Goal: Information Seeking & Learning: Learn about a topic

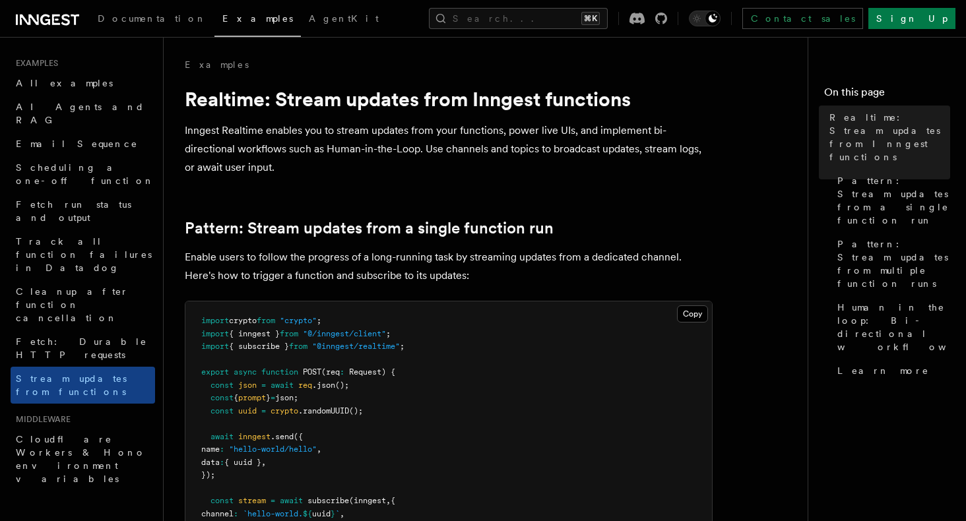
drag, startPoint x: 314, startPoint y: 385, endPoint x: 191, endPoint y: 78, distance: 330.7
copy article "Realtime: Stream updates from Inngest functions Inngest Realtime enables you to…"
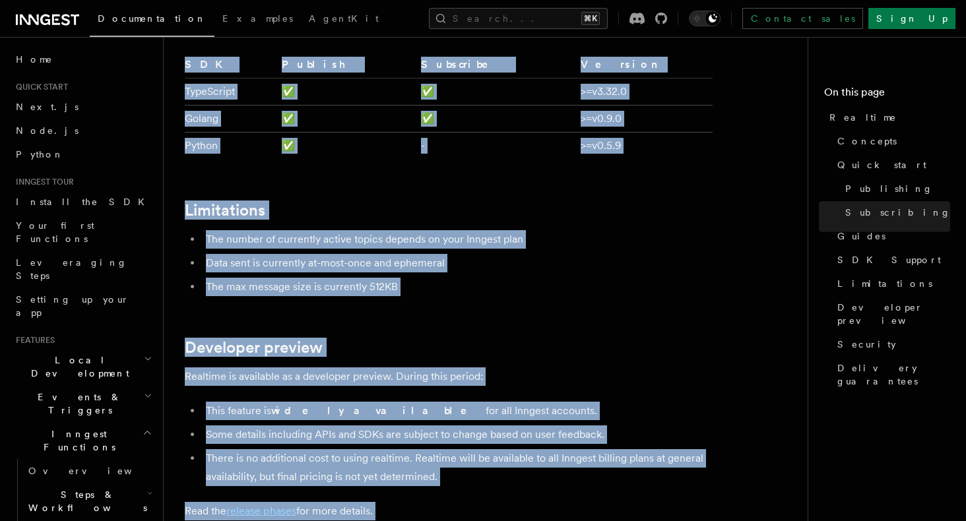
scroll to position [3678, 0]
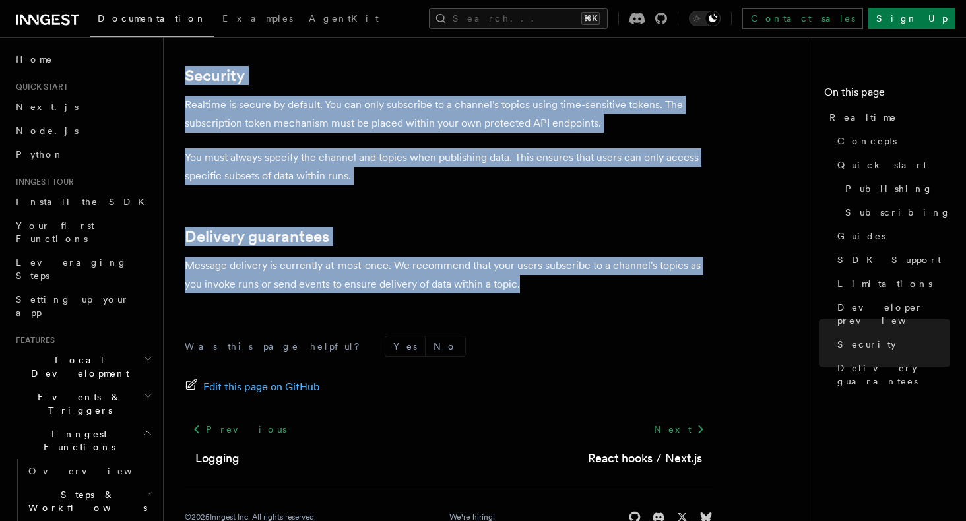
drag, startPoint x: 191, startPoint y: 96, endPoint x: 530, endPoint y: 255, distance: 374.2
copy article "ealtime TypeScript SDK v3.32.0+ Go SDK v0.9.0+ Python v0.5.9+ Realtime is curre…"
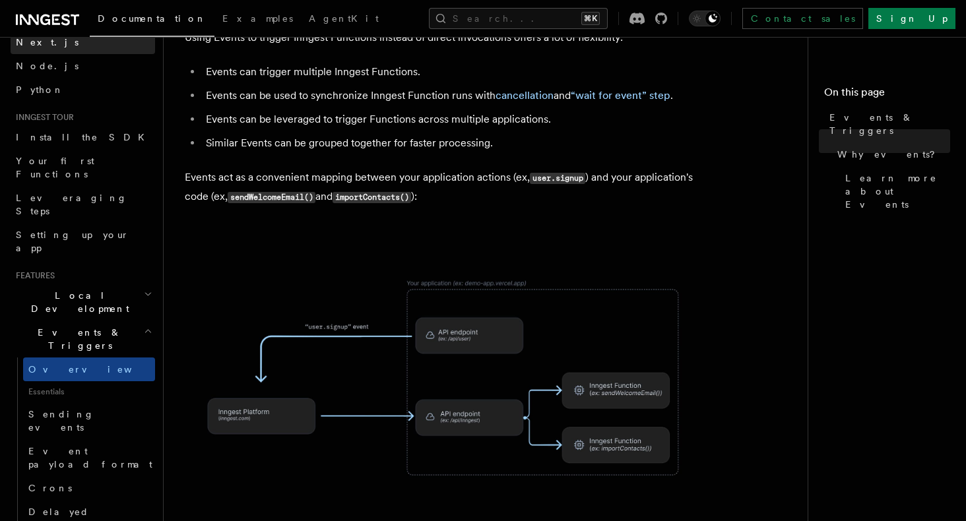
scroll to position [77, 0]
